Goal: Check status

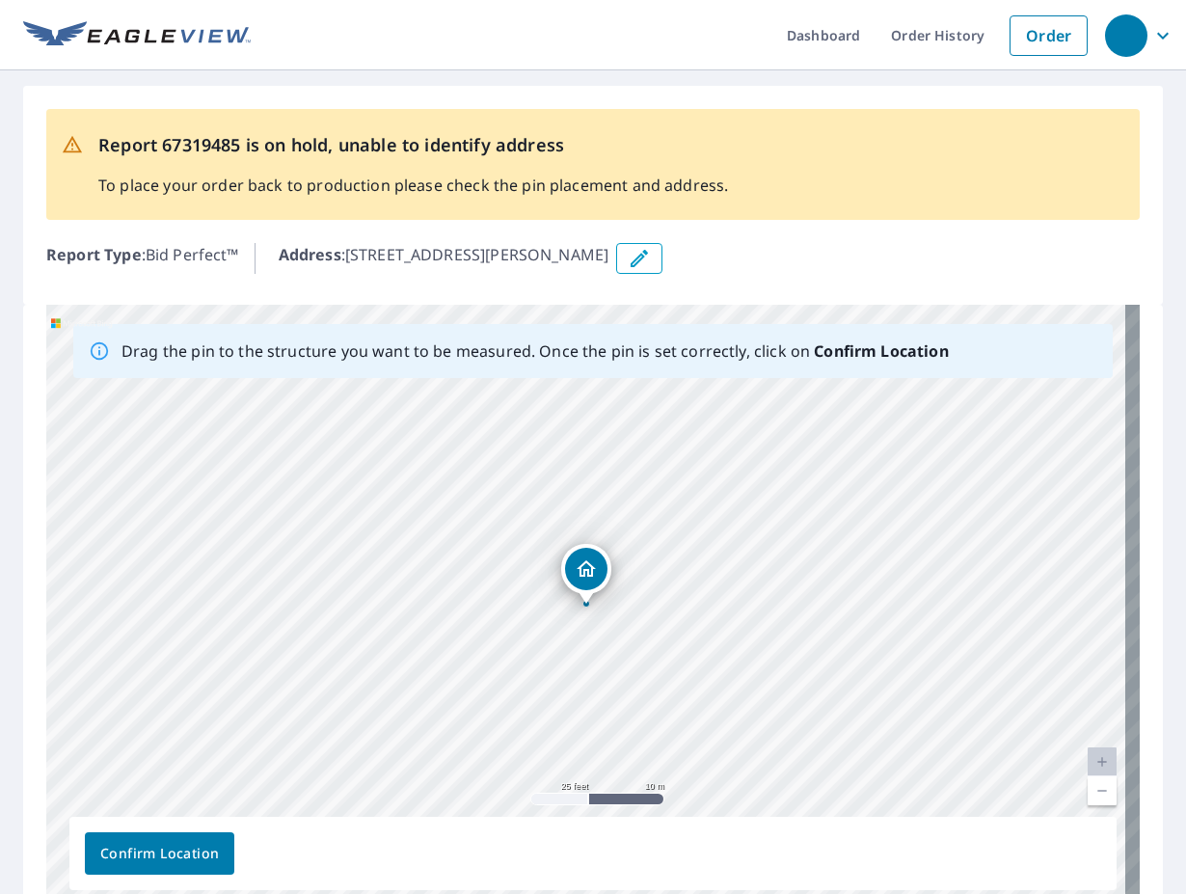
click at [167, 864] on span "Confirm Location" at bounding box center [159, 854] width 119 height 24
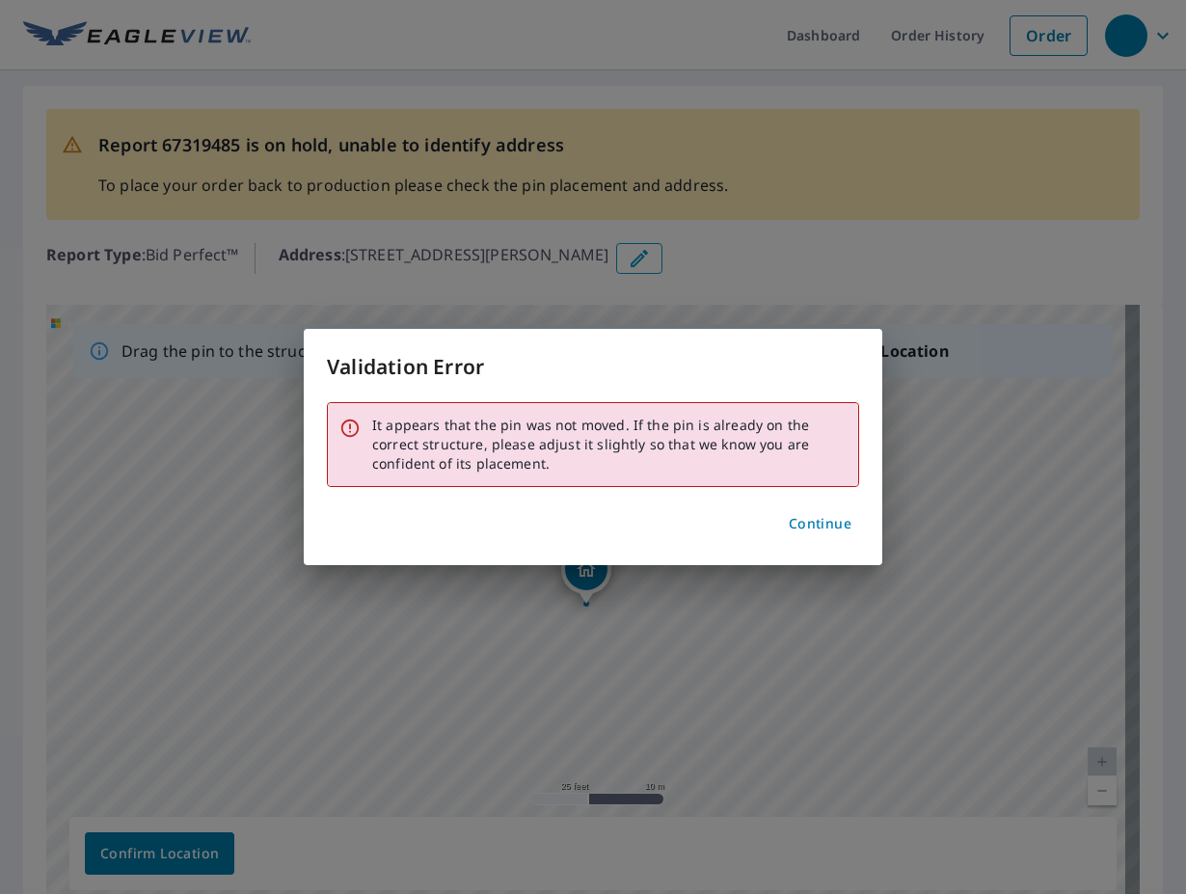
click at [166, 864] on div "Validation Error It appears that the pin was not moved. If the pin is already o…" at bounding box center [593, 447] width 1186 height 894
click at [844, 521] on span "Continue" at bounding box center [820, 524] width 63 height 24
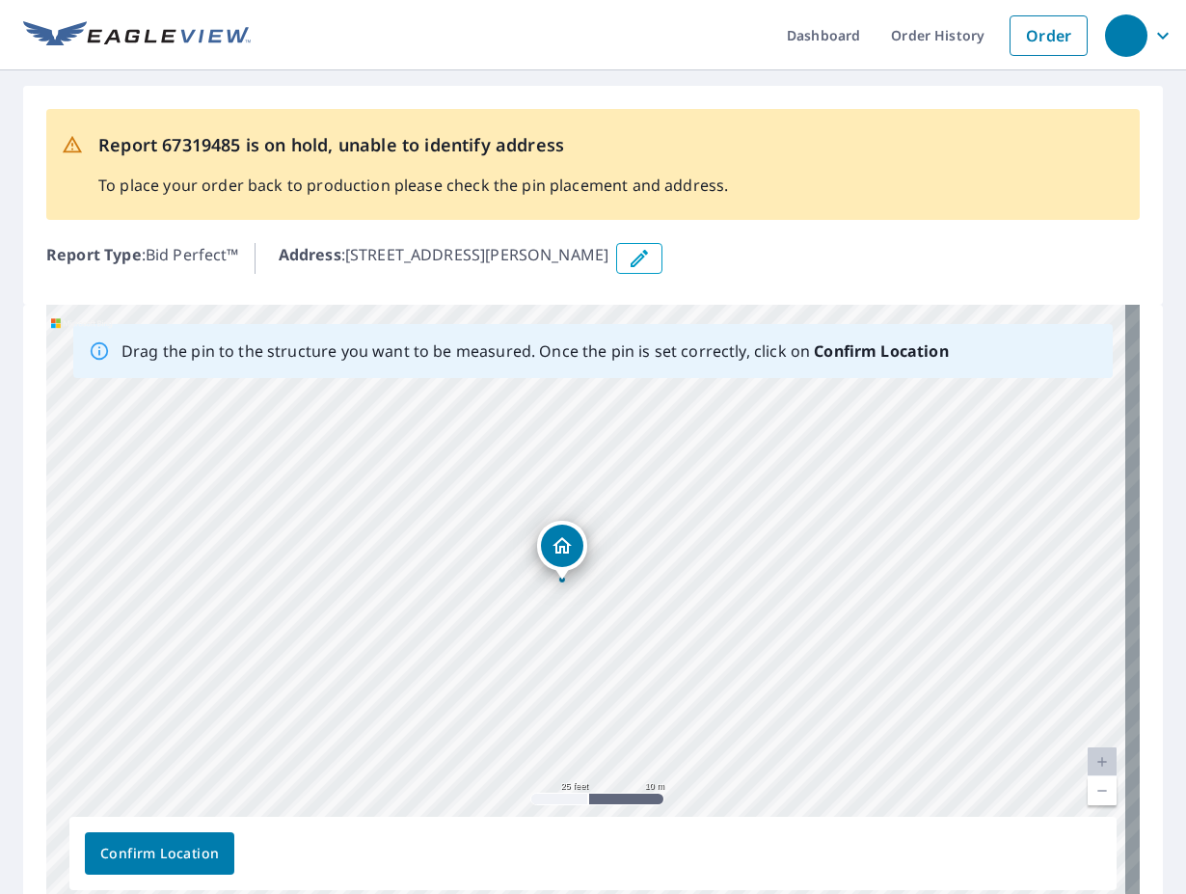
drag, startPoint x: 591, startPoint y: 582, endPoint x: 567, endPoint y: 558, distance: 34.1
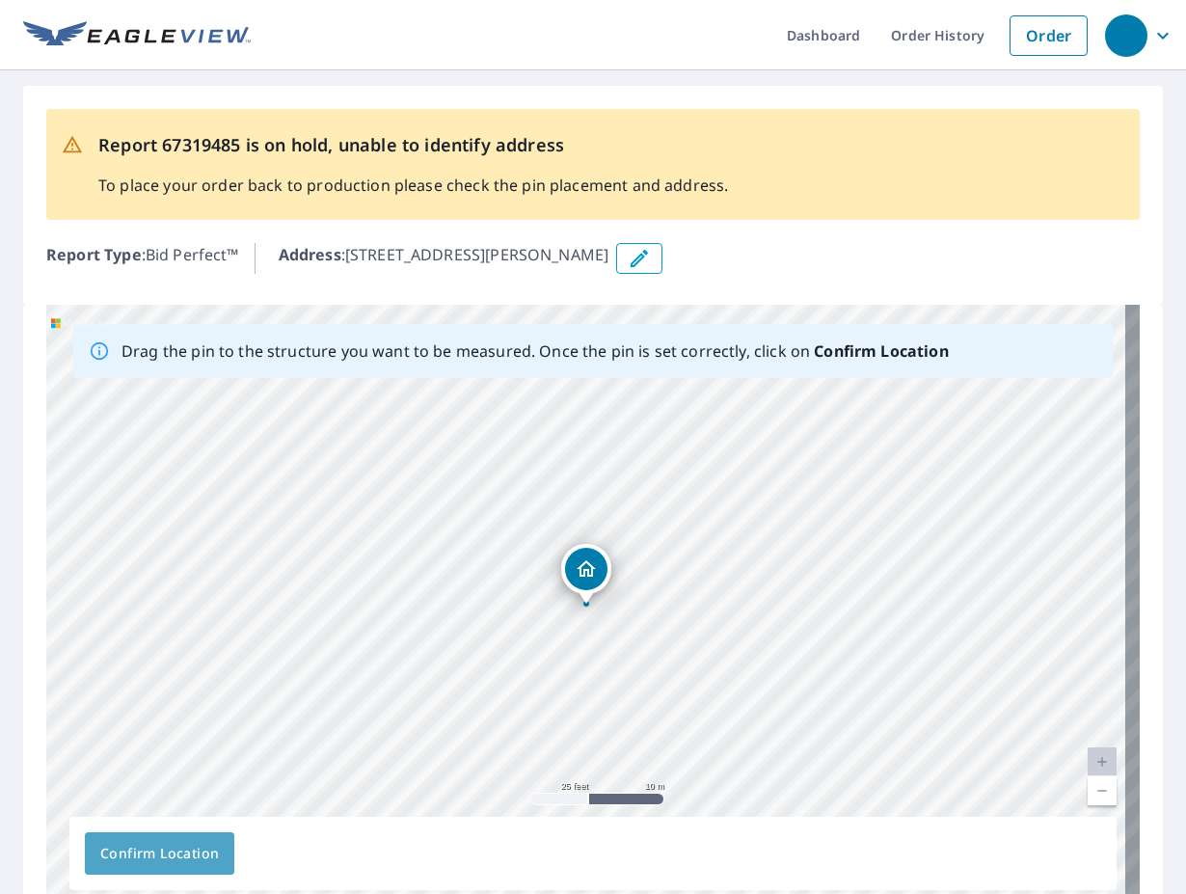
click at [198, 856] on span "Confirm Location" at bounding box center [159, 854] width 119 height 24
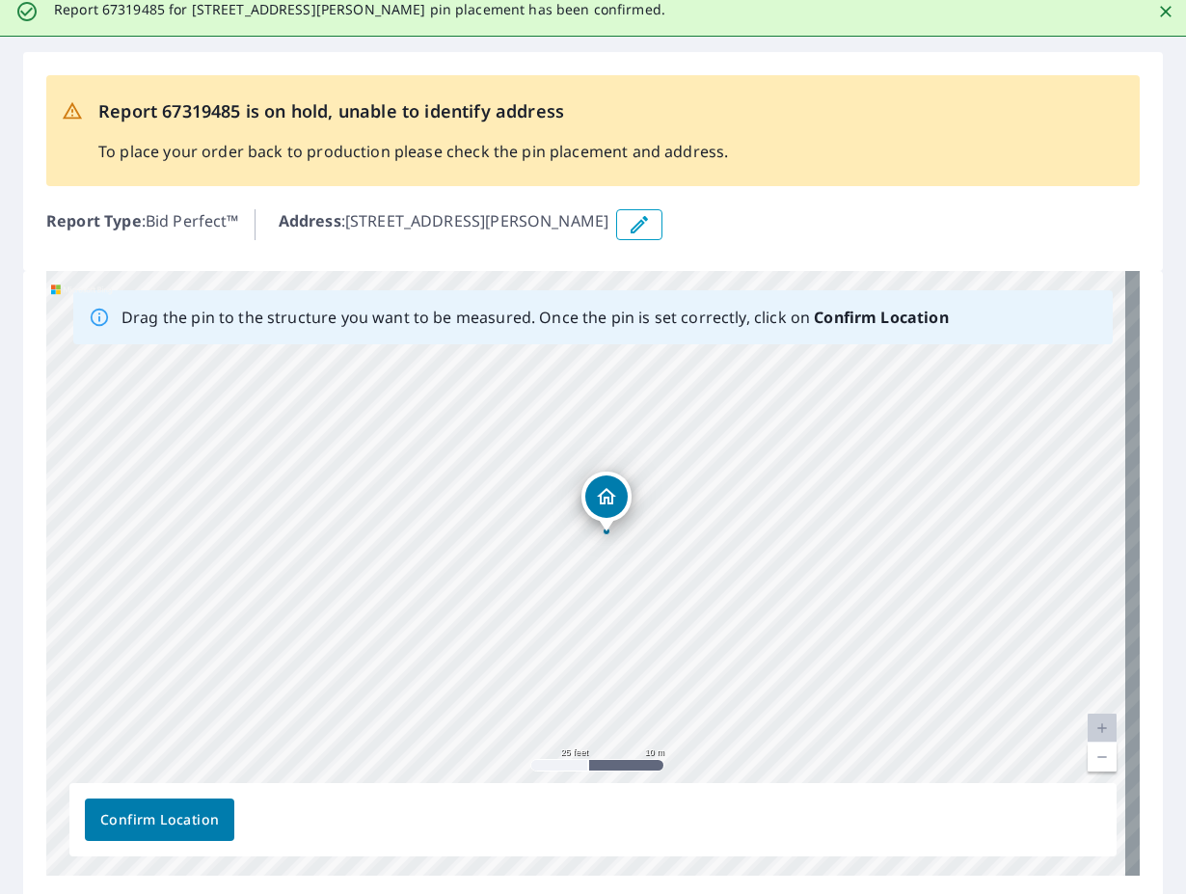
scroll to position [167, 0]
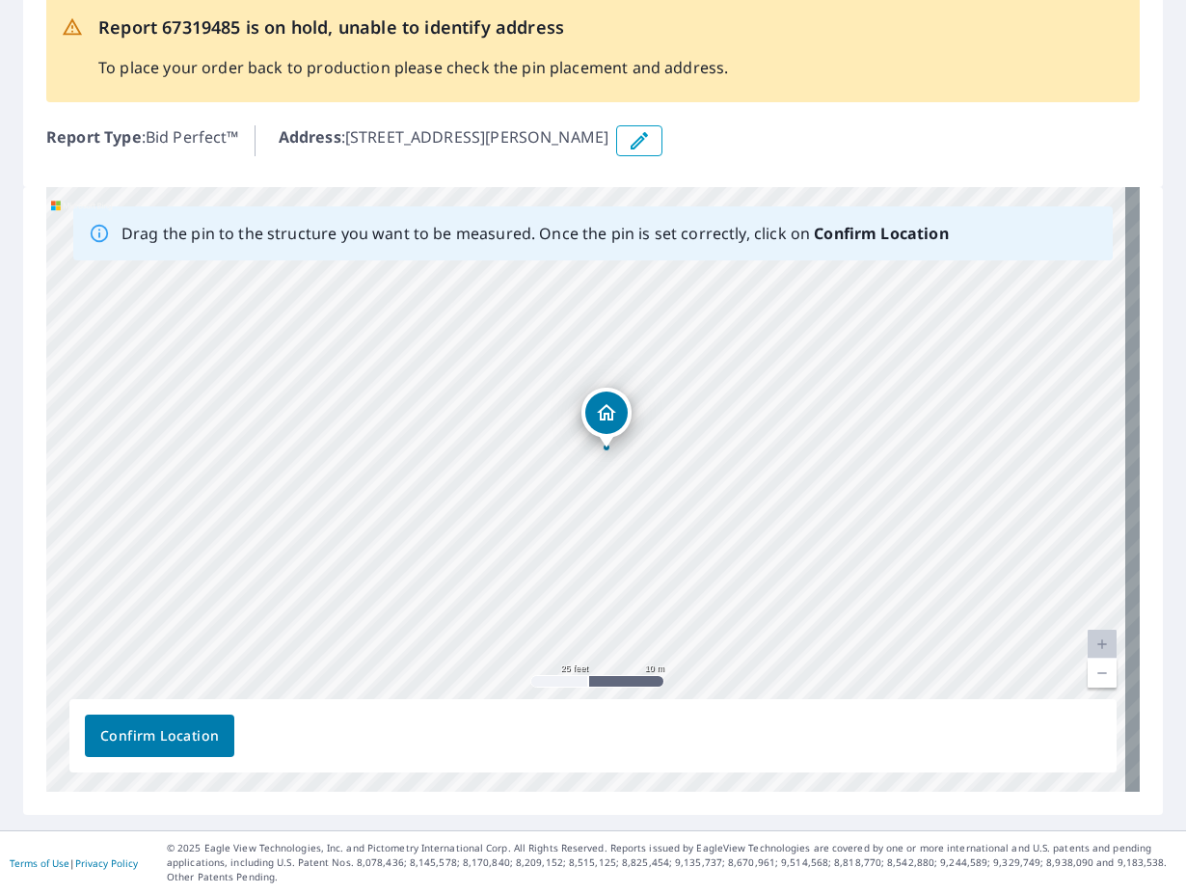
click at [161, 727] on span "Confirm Location" at bounding box center [159, 736] width 119 height 24
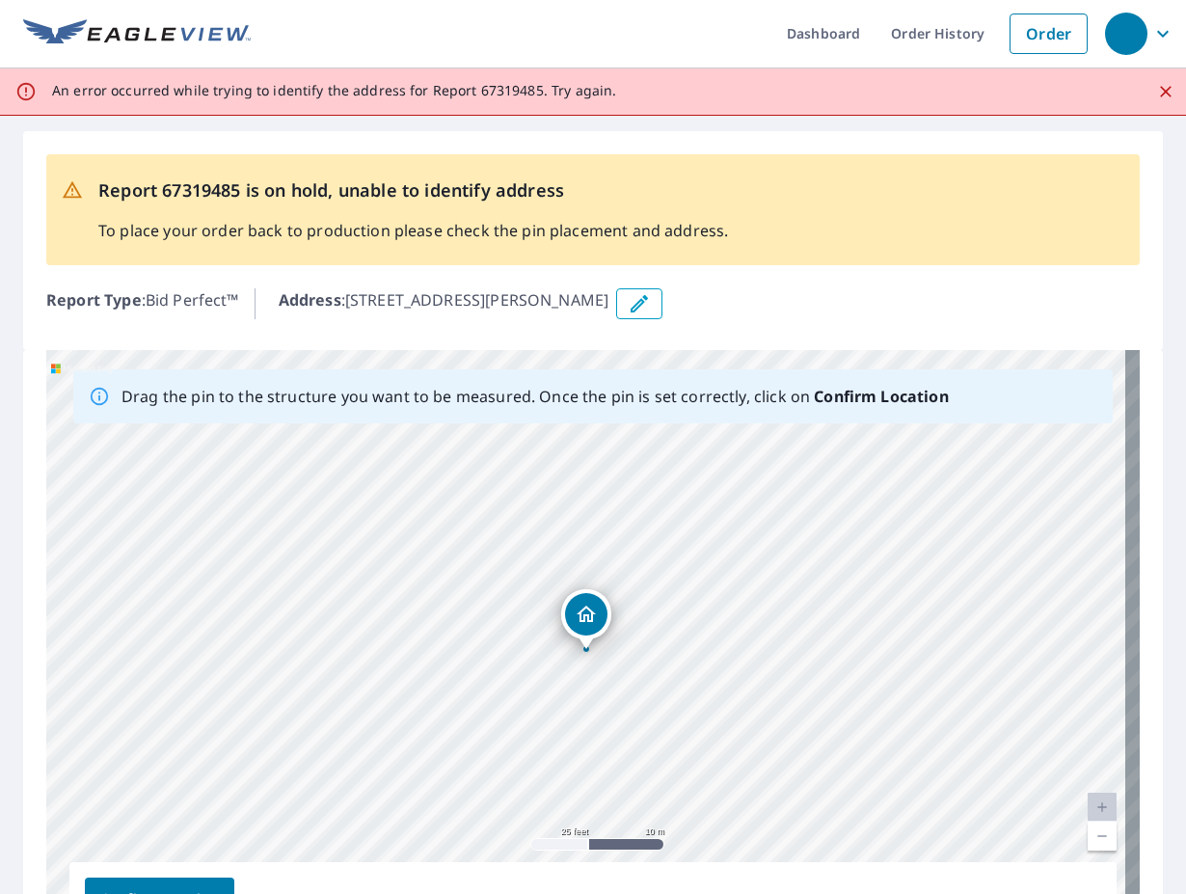
scroll to position [0, 0]
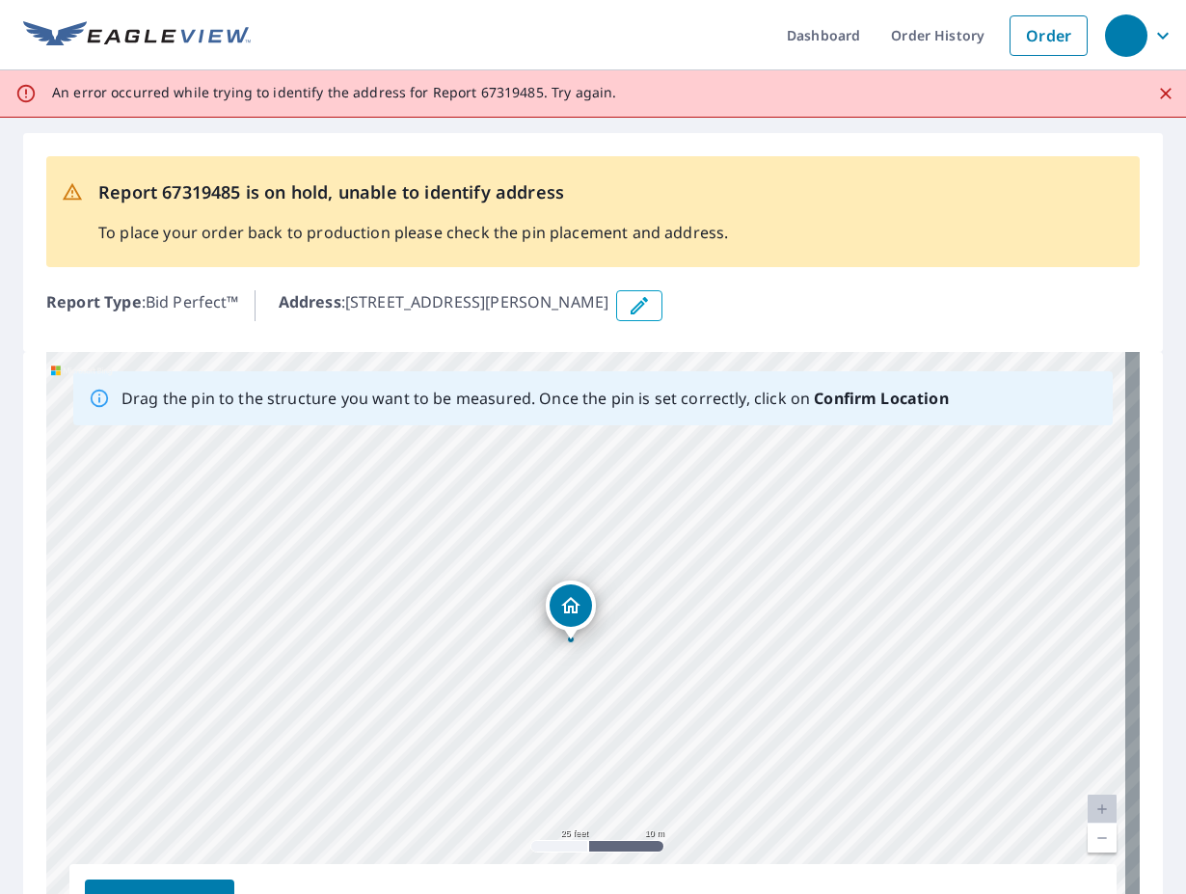
drag, startPoint x: 590, startPoint y: 617, endPoint x: 575, endPoint y: 605, distance: 19.3
click at [575, 605] on div "201 Vanderpool Ln Houston, TX 77024" at bounding box center [592, 654] width 1093 height 604
click at [579, 611] on icon "Dropped pin, building 1, Residential property, 201 Vanderpool Ln Houston, TX 77…" at bounding box center [586, 615] width 23 height 23
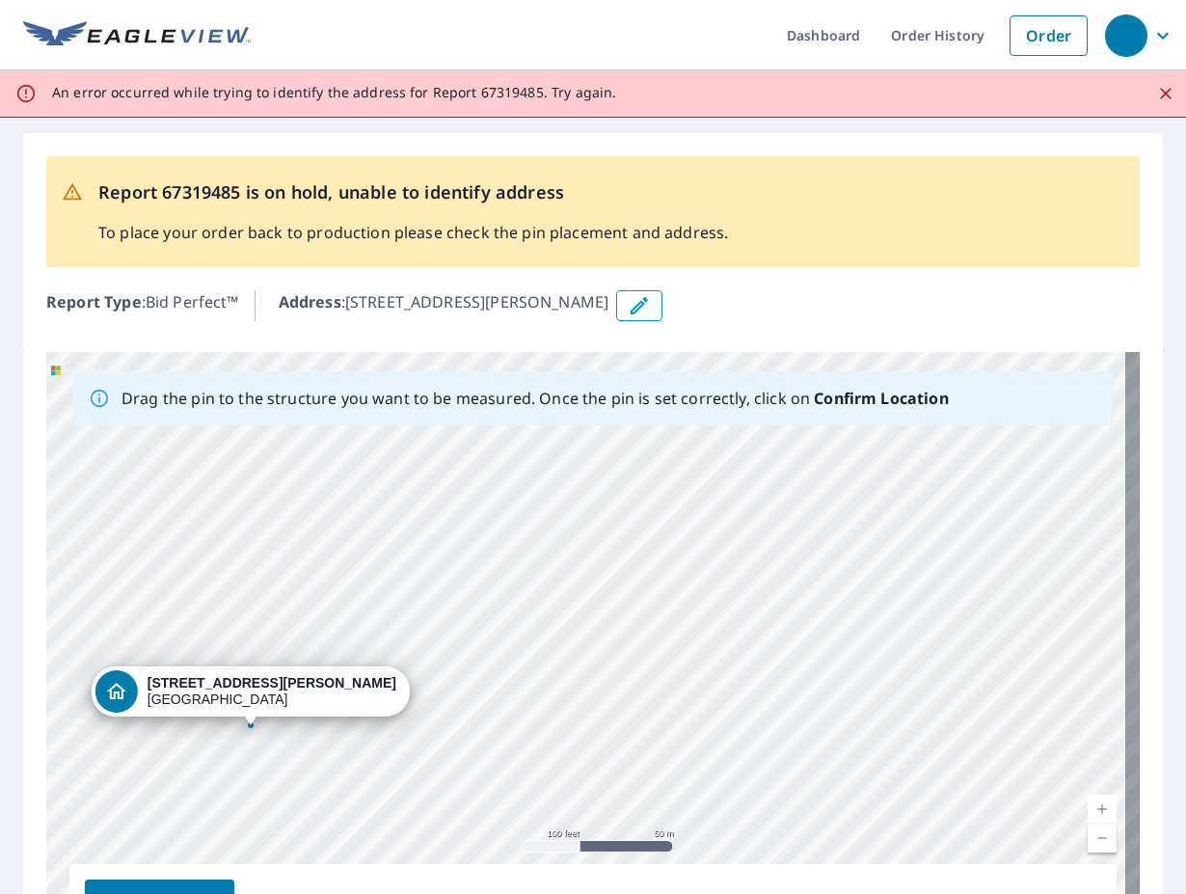
drag, startPoint x: 18, startPoint y: 708, endPoint x: 35, endPoint y: 596, distance: 113.0
click at [35, 596] on div "Report 67319485 is on hold, unable to identify address To place your order back…" at bounding box center [593, 556] width 1186 height 877
drag, startPoint x: 35, startPoint y: 596, endPoint x: 32, endPoint y: 768, distance: 172.6
click at [32, 768] on div "Drag the pin to the structure you want to be measured. Once the pin is set corr…" at bounding box center [592, 666] width 1139 height 628
click at [120, 891] on span "Confirm Location" at bounding box center [159, 901] width 119 height 24
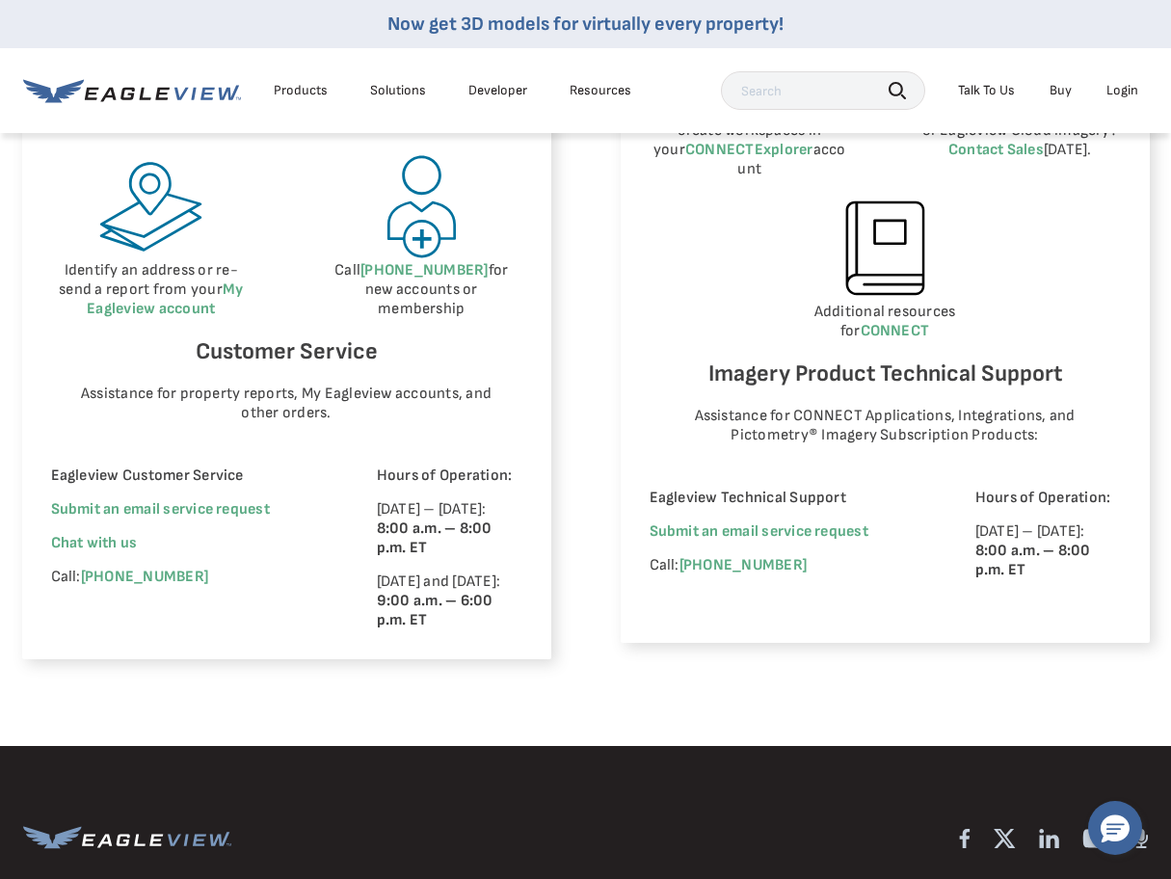
scroll to position [1157, 0]
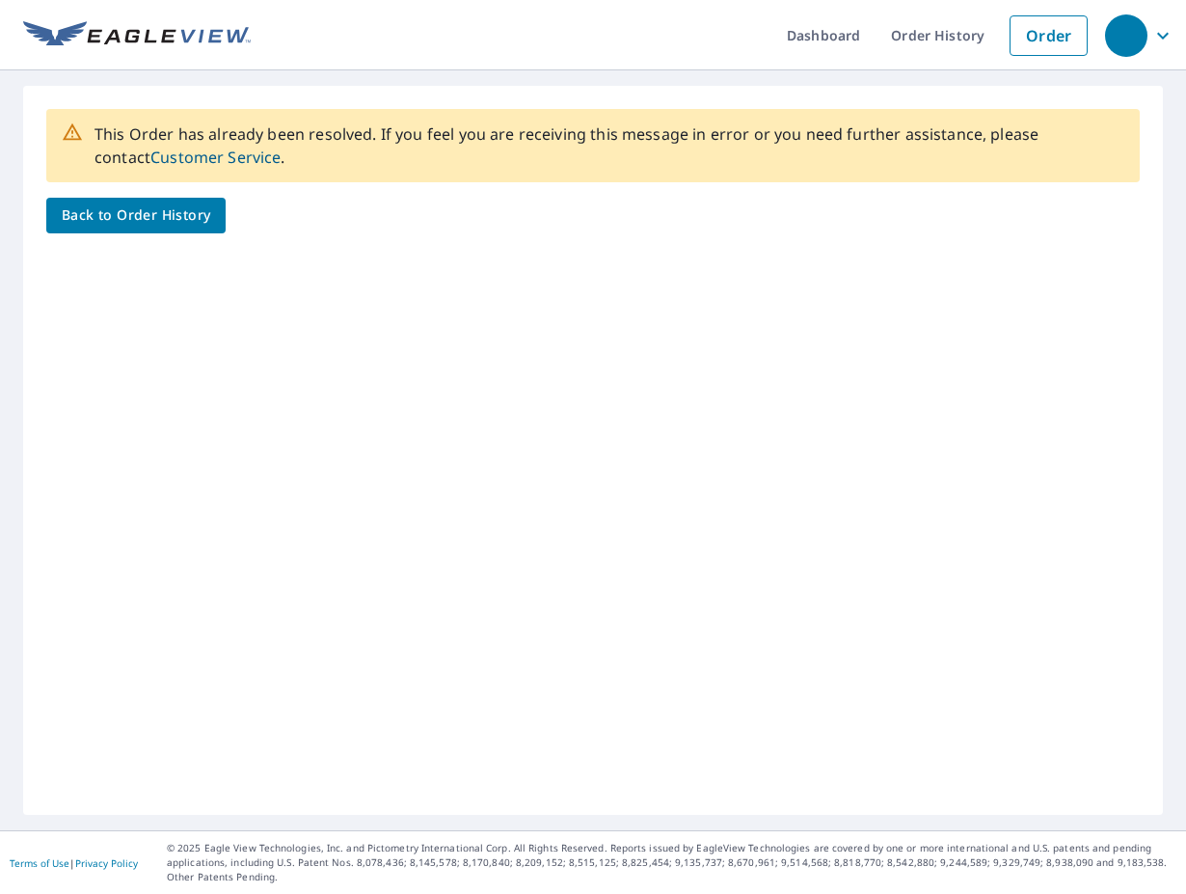
click at [174, 208] on span "Back to Order History" at bounding box center [136, 215] width 148 height 24
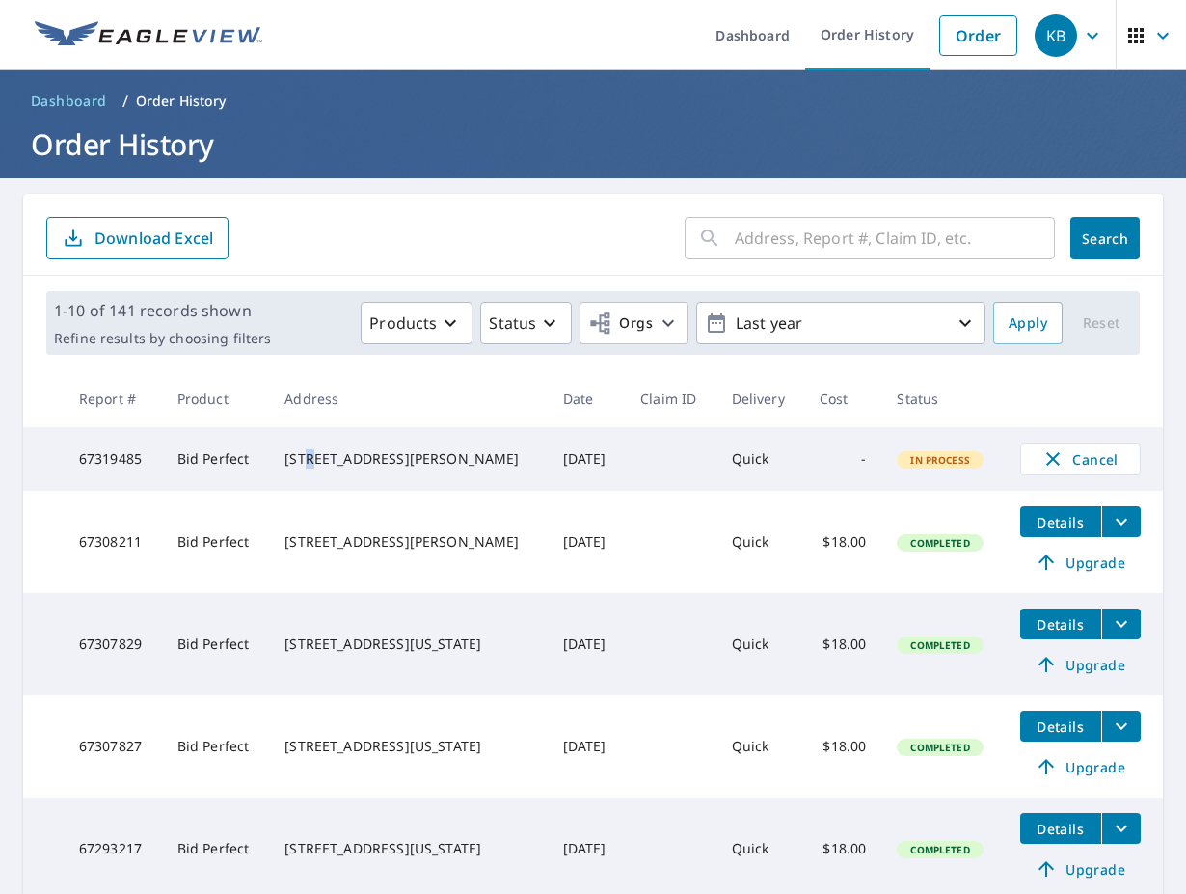
click at [318, 449] on div "[STREET_ADDRESS][PERSON_NAME]" at bounding box center [407, 458] width 247 height 19
